Goal: Transaction & Acquisition: Purchase product/service

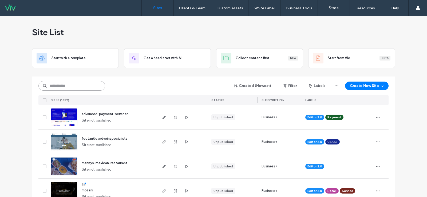
drag, startPoint x: 81, startPoint y: 88, endPoint x: 65, endPoint y: 88, distance: 16.0
click at [65, 88] on input at bounding box center [71, 86] width 67 height 10
type input "******"
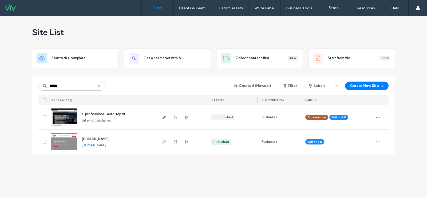
click at [91, 112] on span "a-professional-auto-repair" at bounding box center [104, 114] width 44 height 4
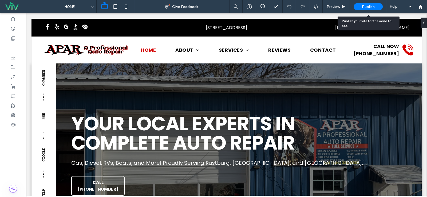
click at [366, 7] on span "Publish" at bounding box center [368, 7] width 13 height 5
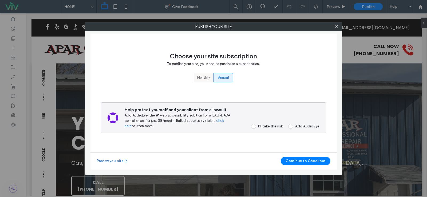
click at [198, 79] on span "Monthly" at bounding box center [203, 77] width 13 height 5
click at [254, 126] on span at bounding box center [253, 126] width 5 height 5
click at [299, 158] on button "Continue to Checkout" at bounding box center [306, 161] width 50 height 9
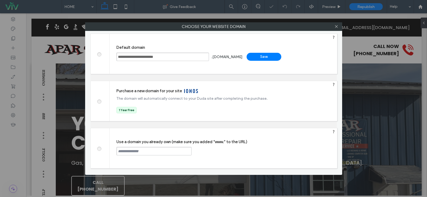
click at [135, 148] on input "text" at bounding box center [153, 151] width 75 height 9
paste input "**********"
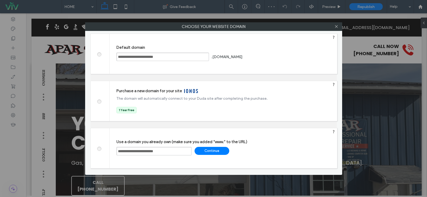
type input "**********"
click at [197, 151] on div "Continue" at bounding box center [212, 151] width 35 height 8
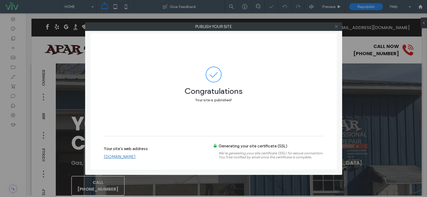
click at [336, 26] on icon at bounding box center [337, 27] width 4 height 4
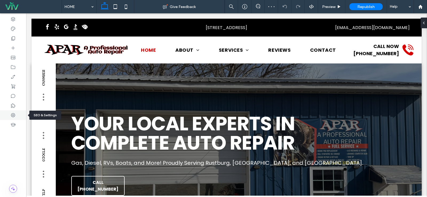
click at [9, 116] on div at bounding box center [13, 116] width 26 height 10
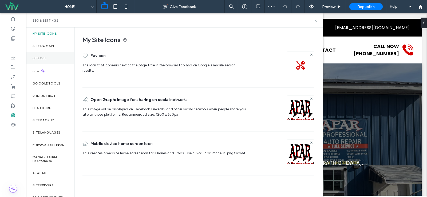
click at [49, 57] on div "Site SSL" at bounding box center [50, 58] width 48 height 12
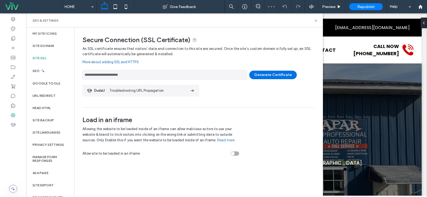
click at [265, 76] on button "Generate Certificate" at bounding box center [273, 75] width 48 height 9
